Goal: Transaction & Acquisition: Download file/media

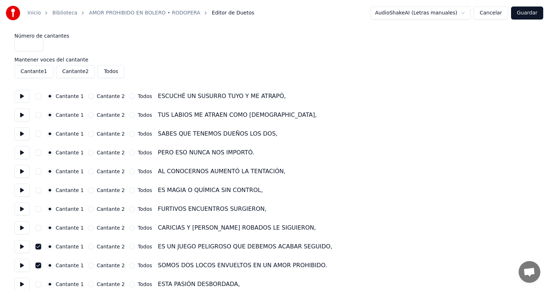
scroll to position [365, 0]
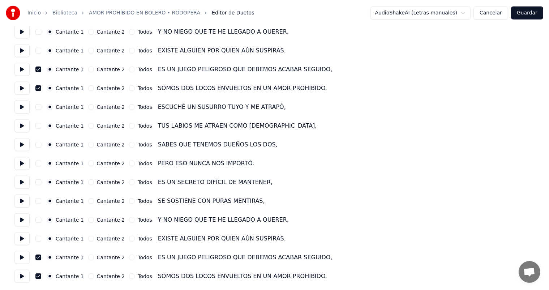
click at [526, 13] on button "Guardar" at bounding box center [527, 13] width 32 height 13
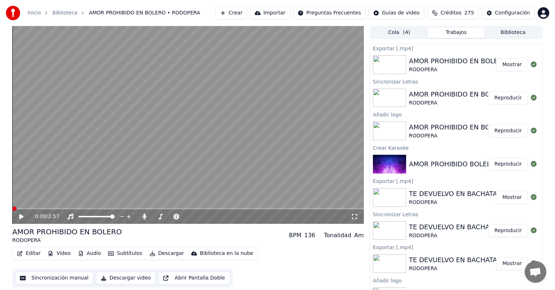
click at [506, 65] on button "Mostrar" at bounding box center [512, 64] width 32 height 13
click at [21, 215] on icon at bounding box center [21, 216] width 4 height 5
click at [22, 215] on icon at bounding box center [26, 217] width 17 height 6
click at [33, 255] on button "Editar" at bounding box center [28, 253] width 29 height 10
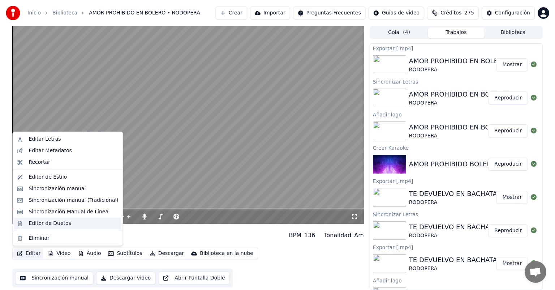
click at [53, 224] on div "Editor de Duetos" at bounding box center [50, 223] width 42 height 7
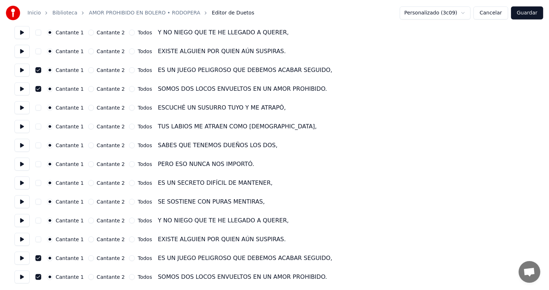
scroll to position [365, 0]
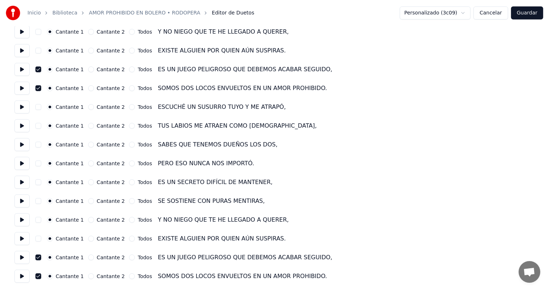
click at [532, 12] on button "Guardar" at bounding box center [527, 13] width 32 height 13
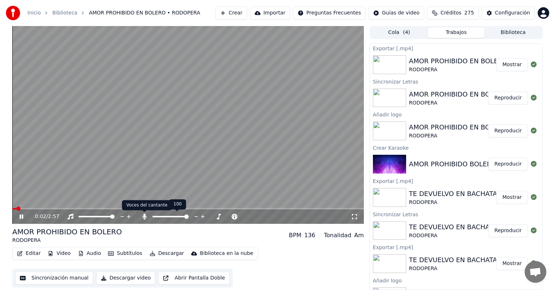
click at [142, 217] on icon at bounding box center [144, 217] width 4 height 6
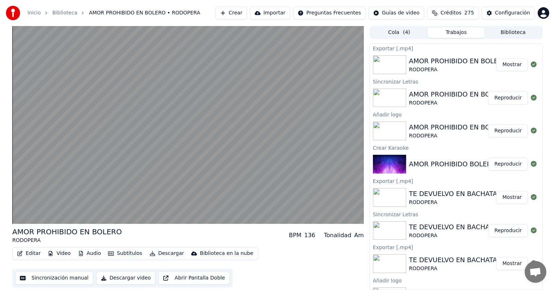
click at [117, 279] on button "Descargar video" at bounding box center [125, 277] width 59 height 13
